Goal: Task Accomplishment & Management: Complete application form

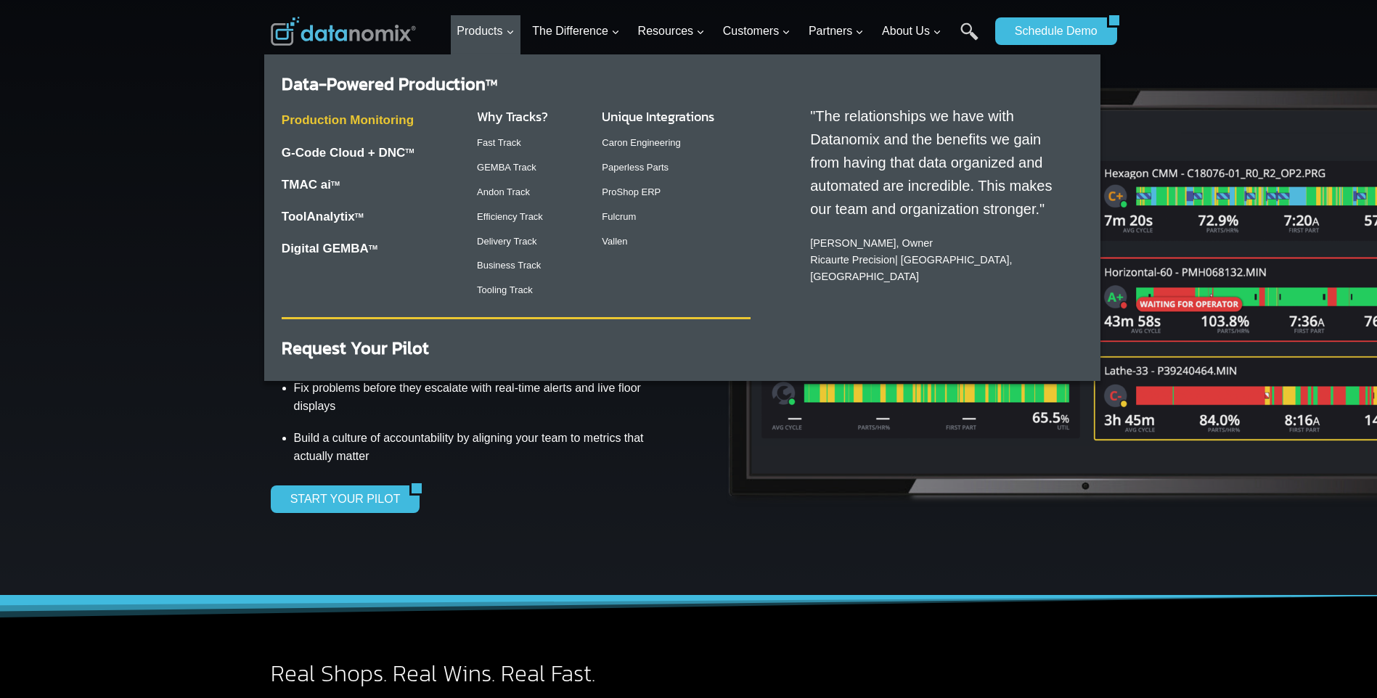
click at [379, 124] on link "Production Monitoring" at bounding box center [348, 120] width 132 height 14
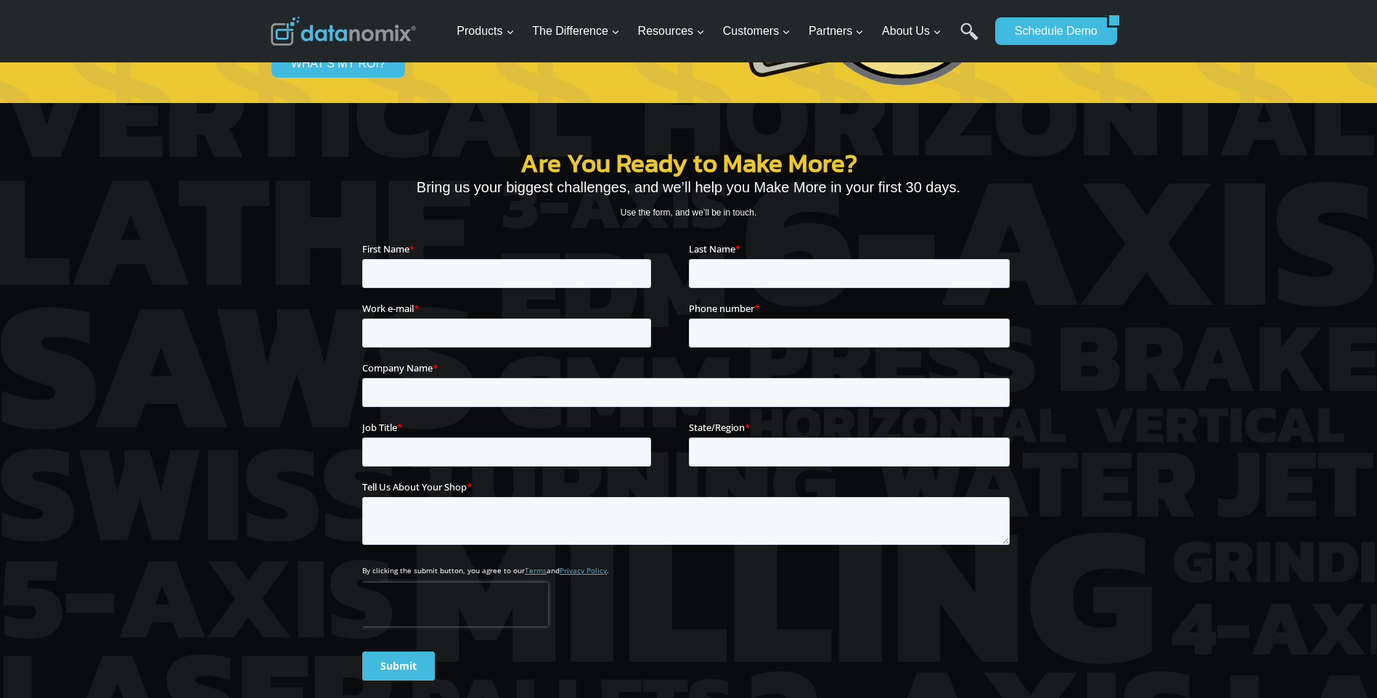
scroll to position [5227, 0]
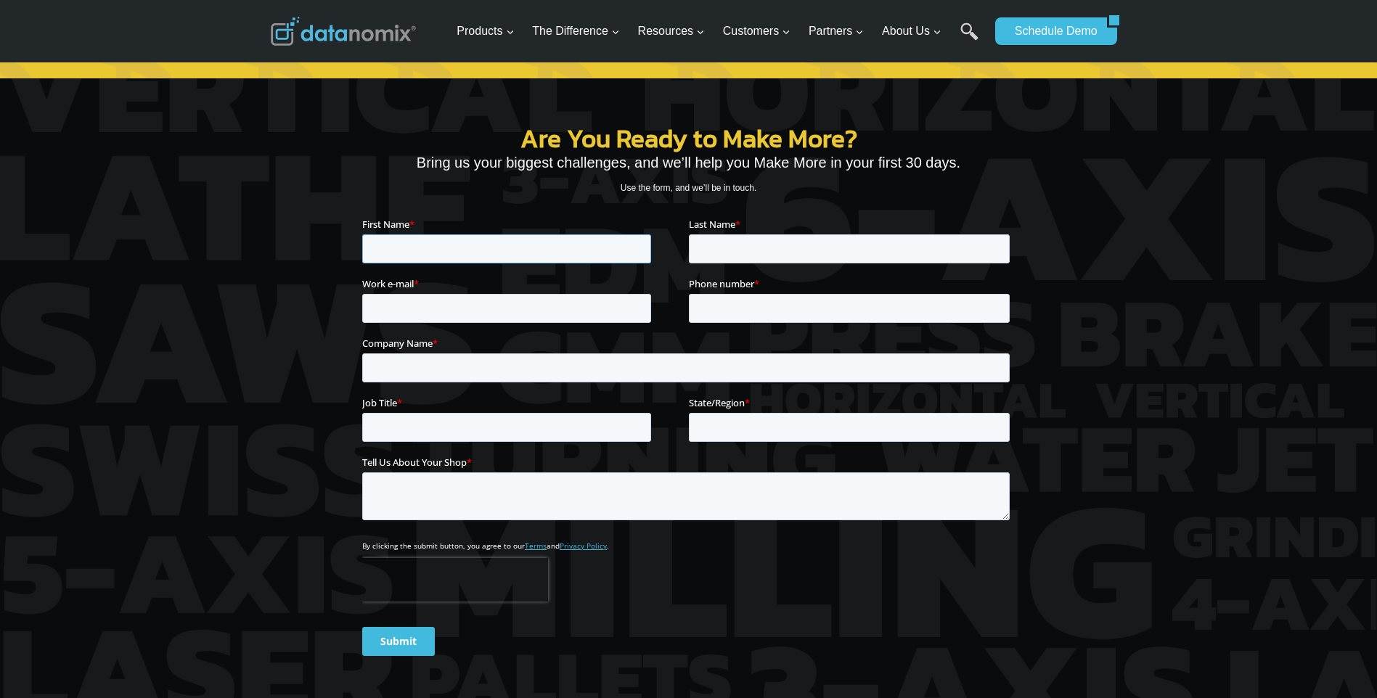
click at [537, 237] on input "First Name *" at bounding box center [506, 249] width 289 height 29
type input "[PERSON_NAME]"
click at [717, 241] on input "Last Name *" at bounding box center [848, 249] width 321 height 29
type input "richnow"
drag, startPoint x: 390, startPoint y: 295, endPoint x: 398, endPoint y: 296, distance: 8.1
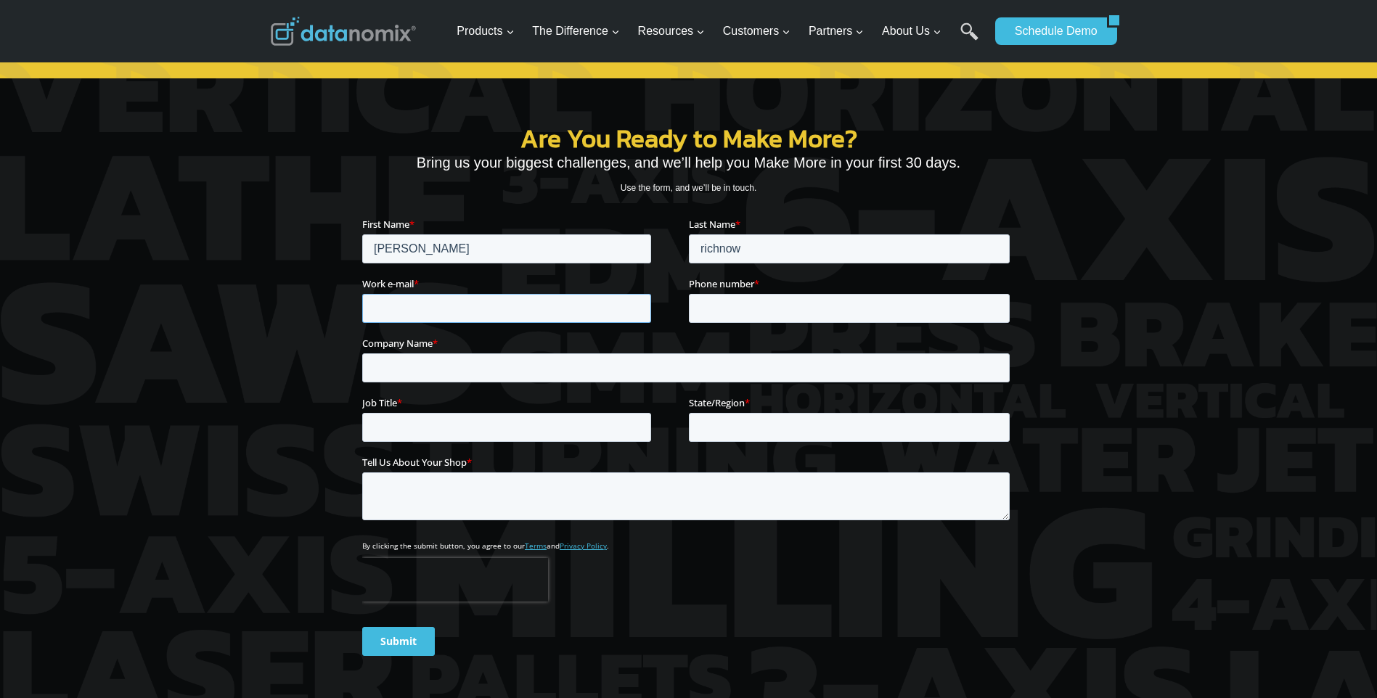
click at [393, 295] on input "Work e-mail *" at bounding box center [506, 308] width 289 height 29
type input "[EMAIL_ADDRESS][DOMAIN_NAME]"
click at [773, 307] on input "Phone number *" at bounding box center [848, 308] width 321 height 29
type input "12816308519"
click at [584, 378] on input "Company Name *" at bounding box center [686, 368] width 648 height 29
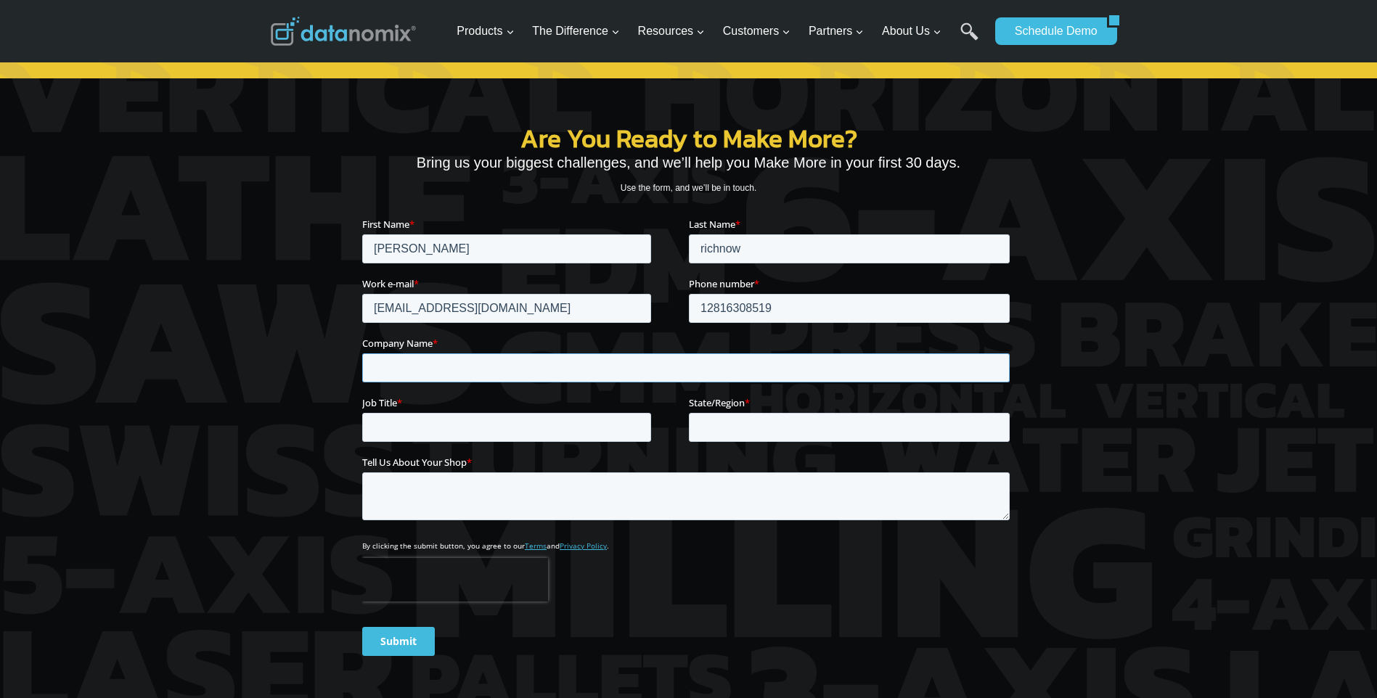
type input "taurex drill bits"
click at [470, 423] on input "Job Title *" at bounding box center [506, 427] width 289 height 29
type input "programing supervisor"
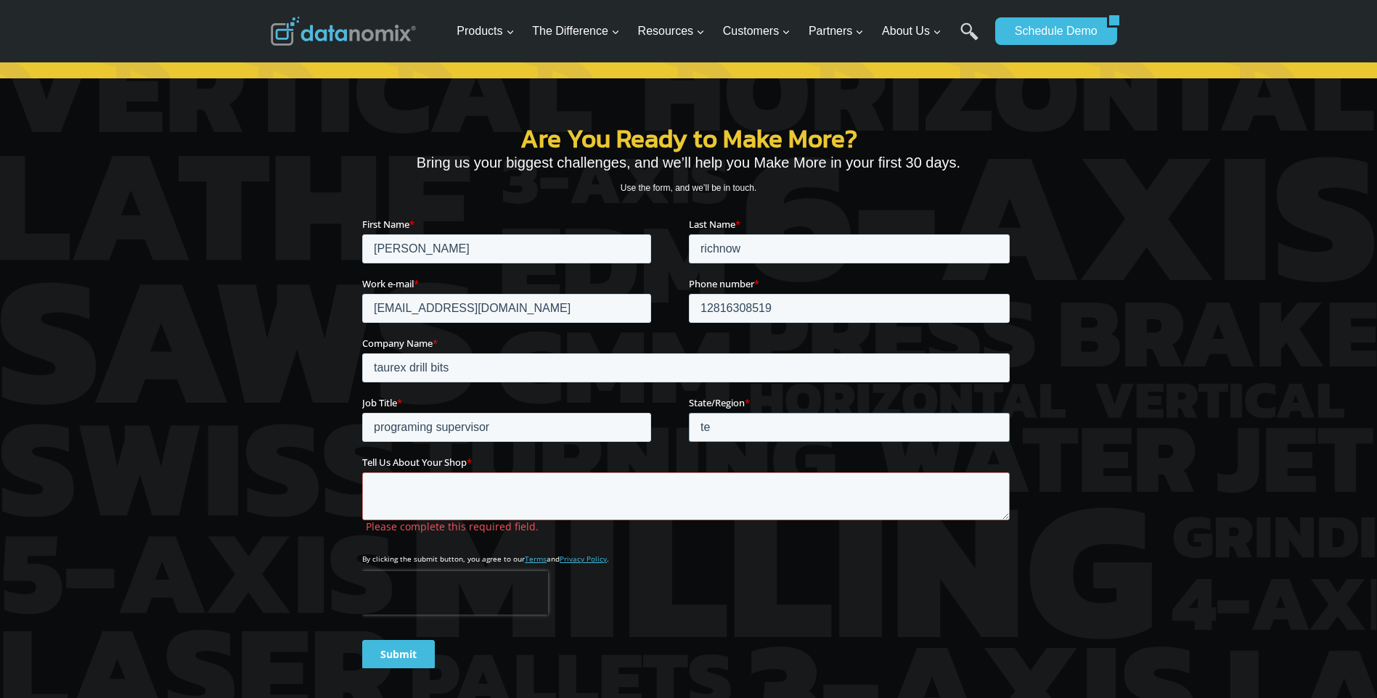
click at [710, 426] on input "te" at bounding box center [848, 427] width 321 height 29
type input "[US_STATE]"
click at [485, 497] on textarea "Tell Us About Your Shop *" at bounding box center [686, 497] width 648 height 48
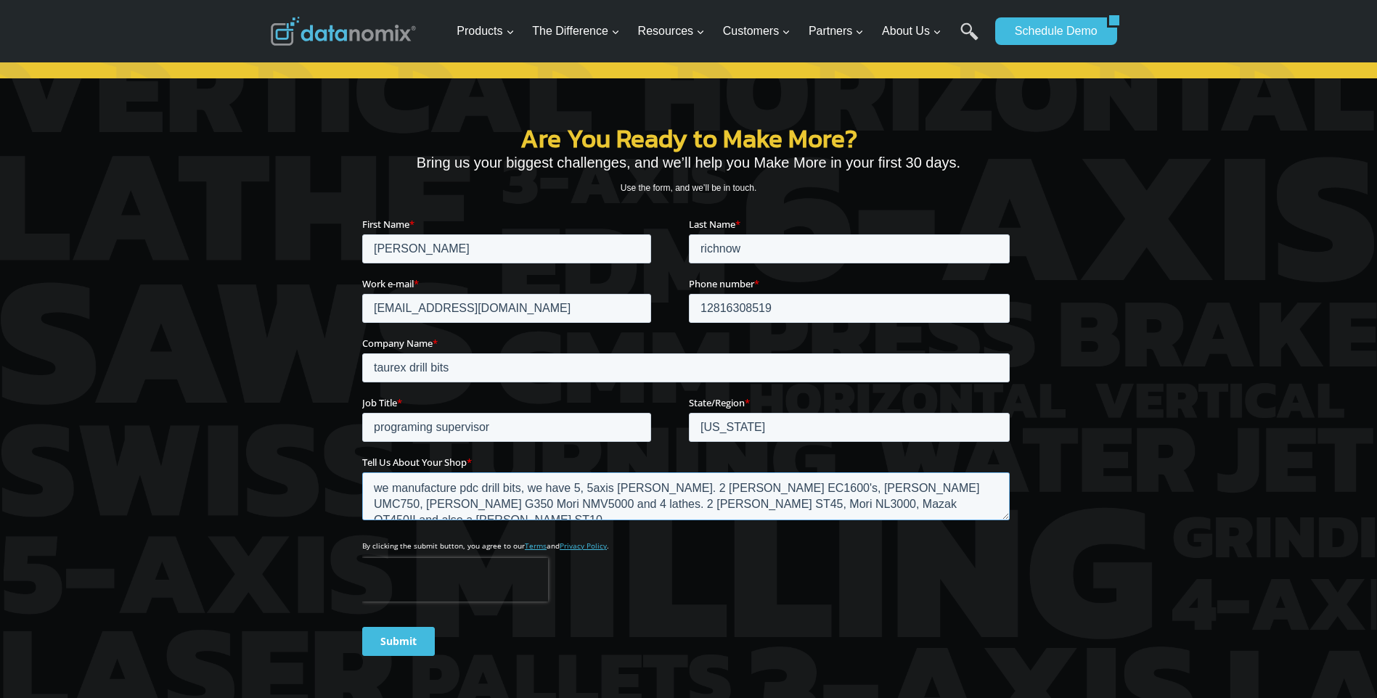
click at [994, 488] on textarea "we manufacture pdc drill bits, we have 5, 5axis [PERSON_NAME]. 2 [PERSON_NAME] …" at bounding box center [686, 497] width 648 height 48
type textarea "we manufacture pdc drill bits, we have 5, 5axis [PERSON_NAME]. 2 [PERSON_NAME] …"
click at [404, 641] on input "Submit" at bounding box center [398, 641] width 73 height 29
